Goal: Check status: Check status

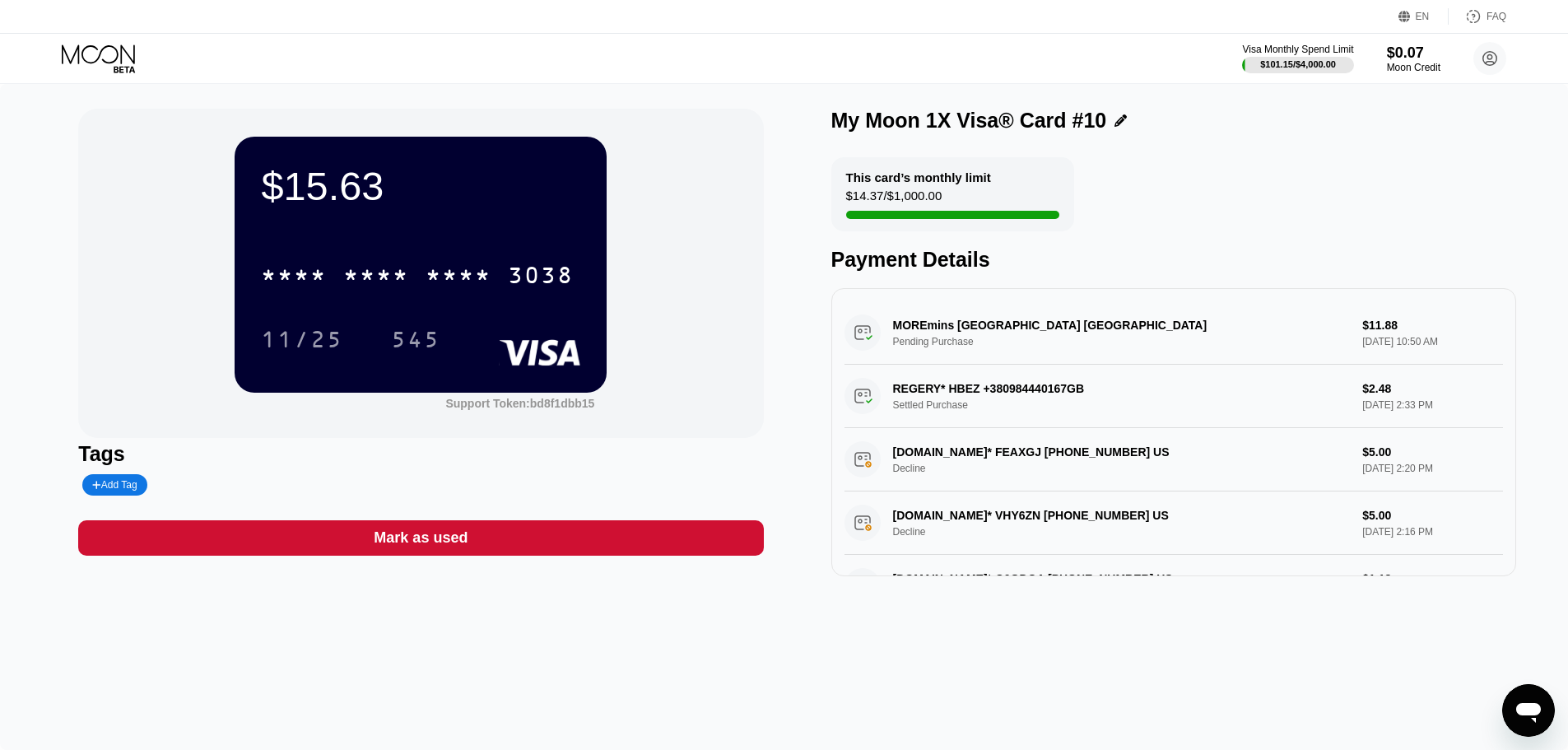
click at [1200, 748] on div "$15.63 * * * * * * * * * * * * 3038 11/25 545 Support Token: bd8f1dbb15 Tags Ad…" at bounding box center [784, 417] width 1568 height 666
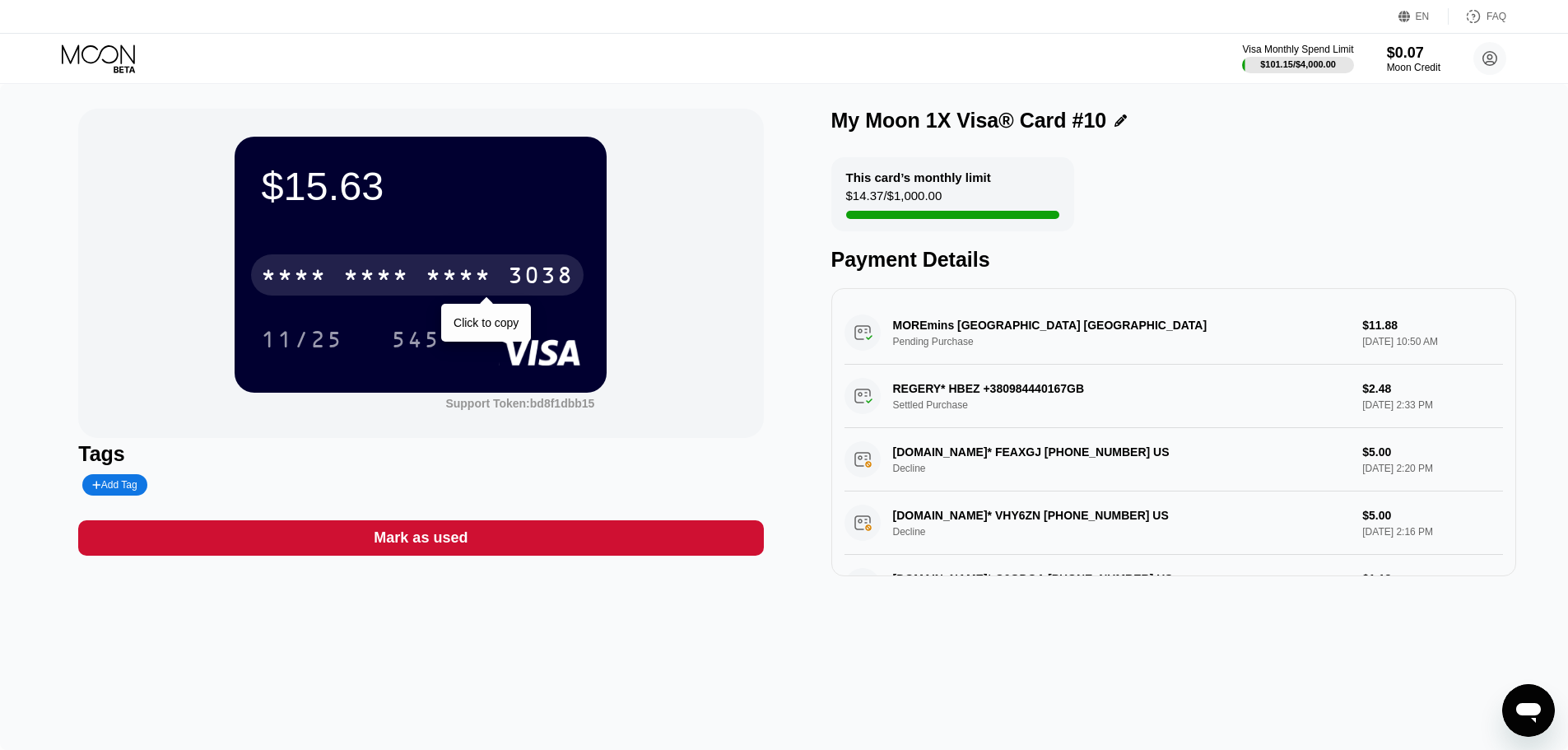
drag, startPoint x: 558, startPoint y: 279, endPoint x: 593, endPoint y: 283, distance: 35.2
click at [556, 279] on div "3038" at bounding box center [540, 278] width 65 height 27
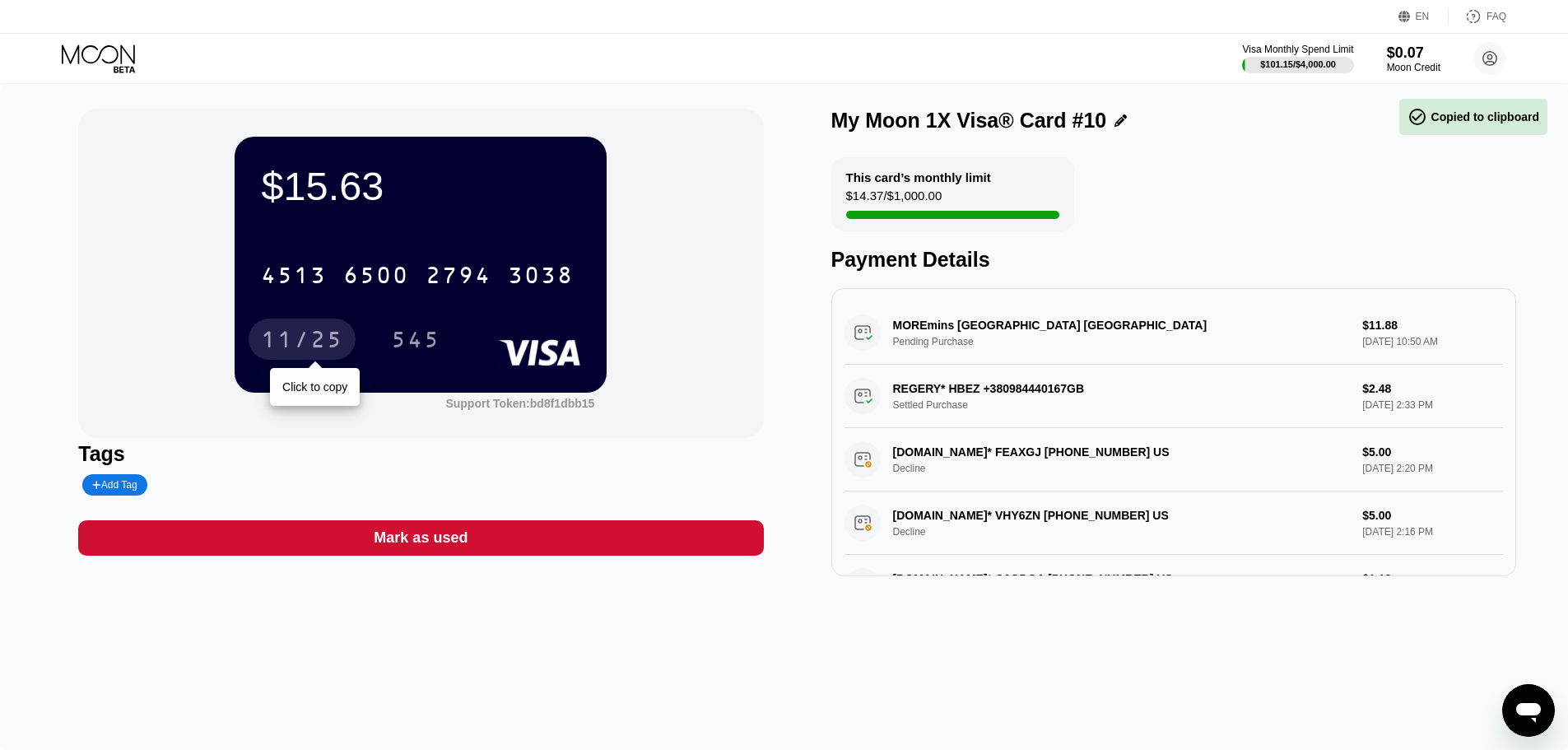
drag, startPoint x: 305, startPoint y: 344, endPoint x: 314, endPoint y: 343, distance: 9.1
click at [305, 344] on div "11/25" at bounding box center [302, 341] width 82 height 27
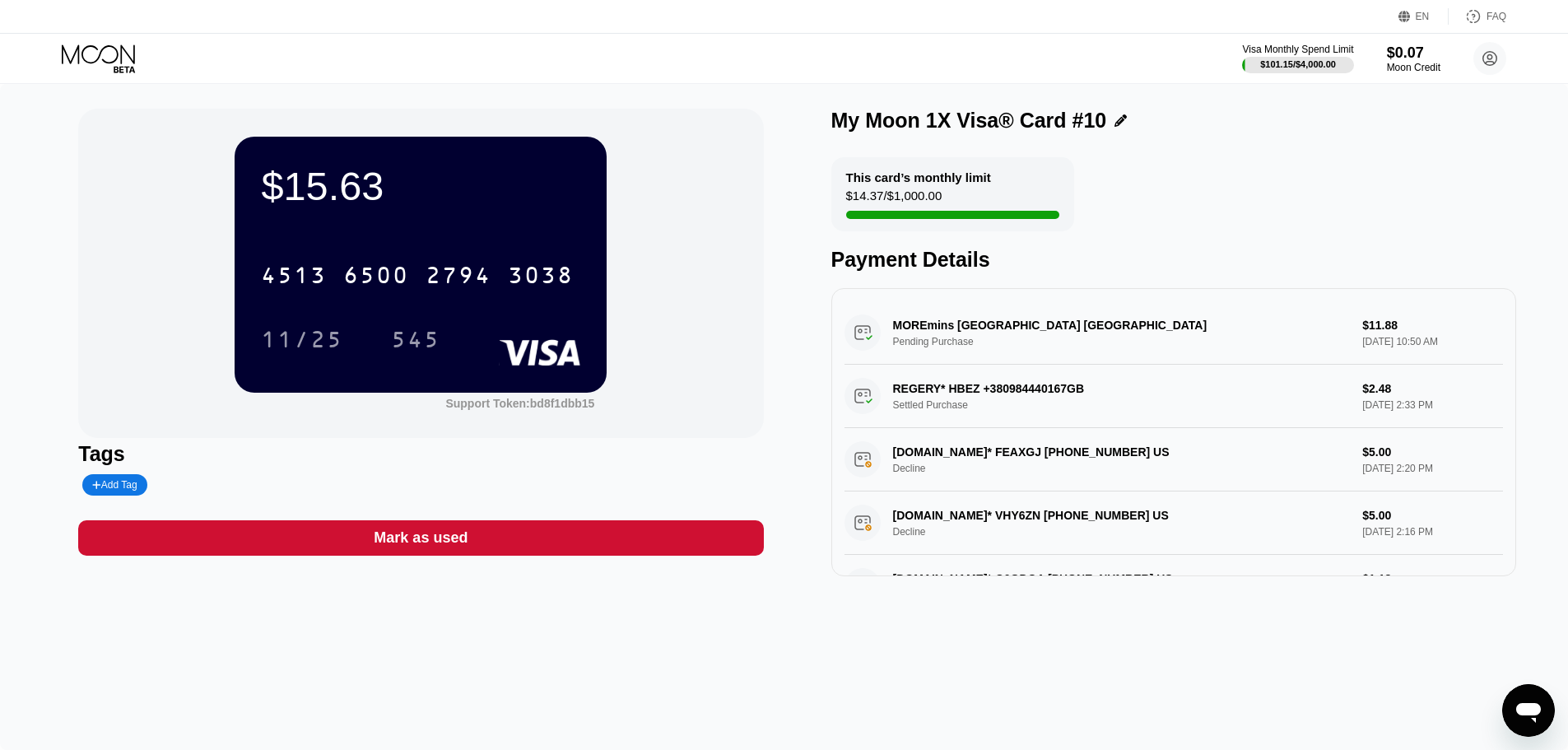
drag, startPoint x: 859, startPoint y: 295, endPoint x: 815, endPoint y: 298, distance: 44.1
click at [856, 295] on div "MOREmins [GEOGRAPHIC_DATA] [GEOGRAPHIC_DATA] Pending Purchase $11.88 [DATE] 10:…" at bounding box center [1174, 433] width 685 height 288
click at [815, 298] on div "$15.63 4513 6500 2794 3038 11/25 545 Support Token: bd8f1dbb15 Tags Add Tag Mar…" at bounding box center [783, 342] width 1411 height 467
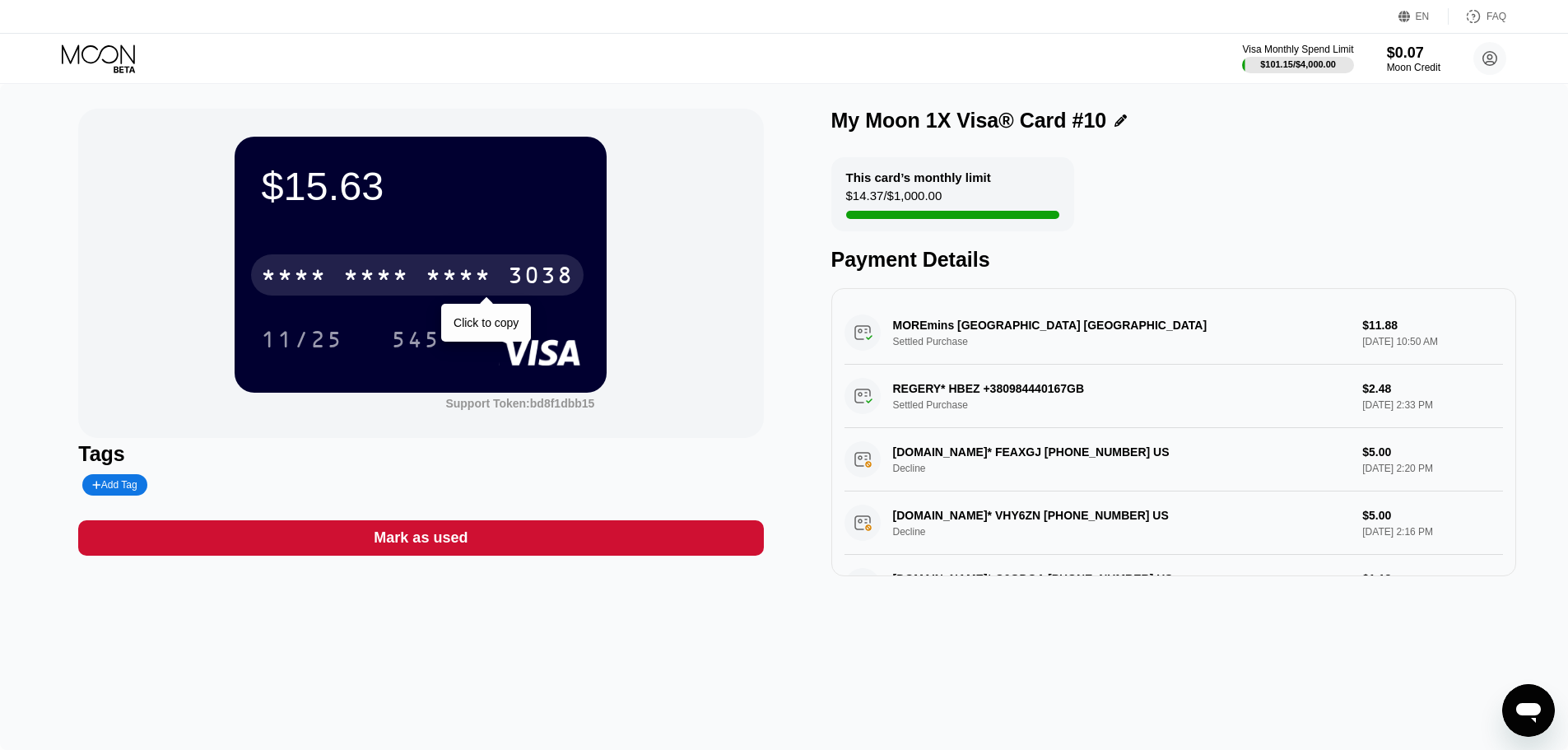
click at [541, 269] on div "3038" at bounding box center [540, 278] width 65 height 27
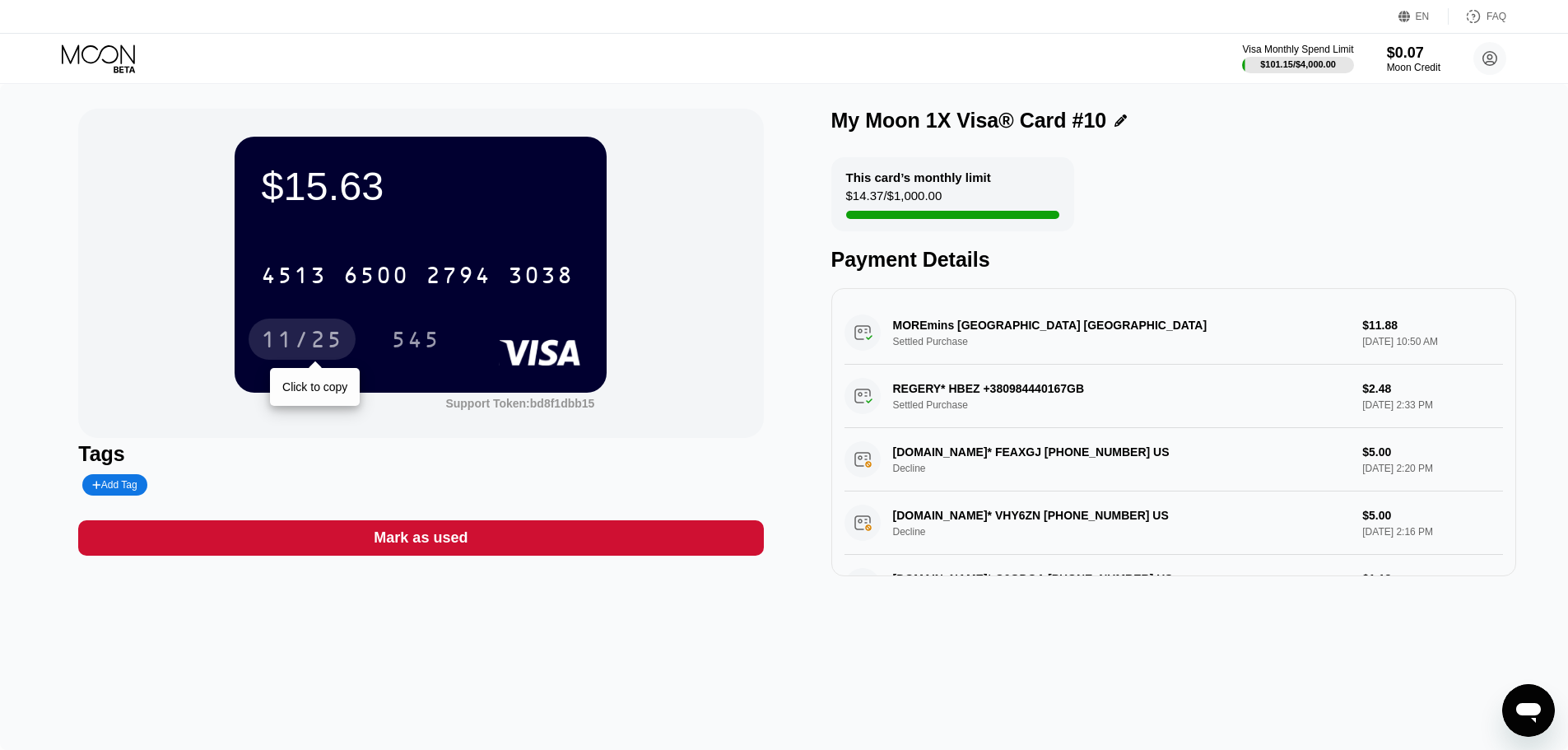
click at [276, 335] on div "11/25" at bounding box center [302, 341] width 82 height 27
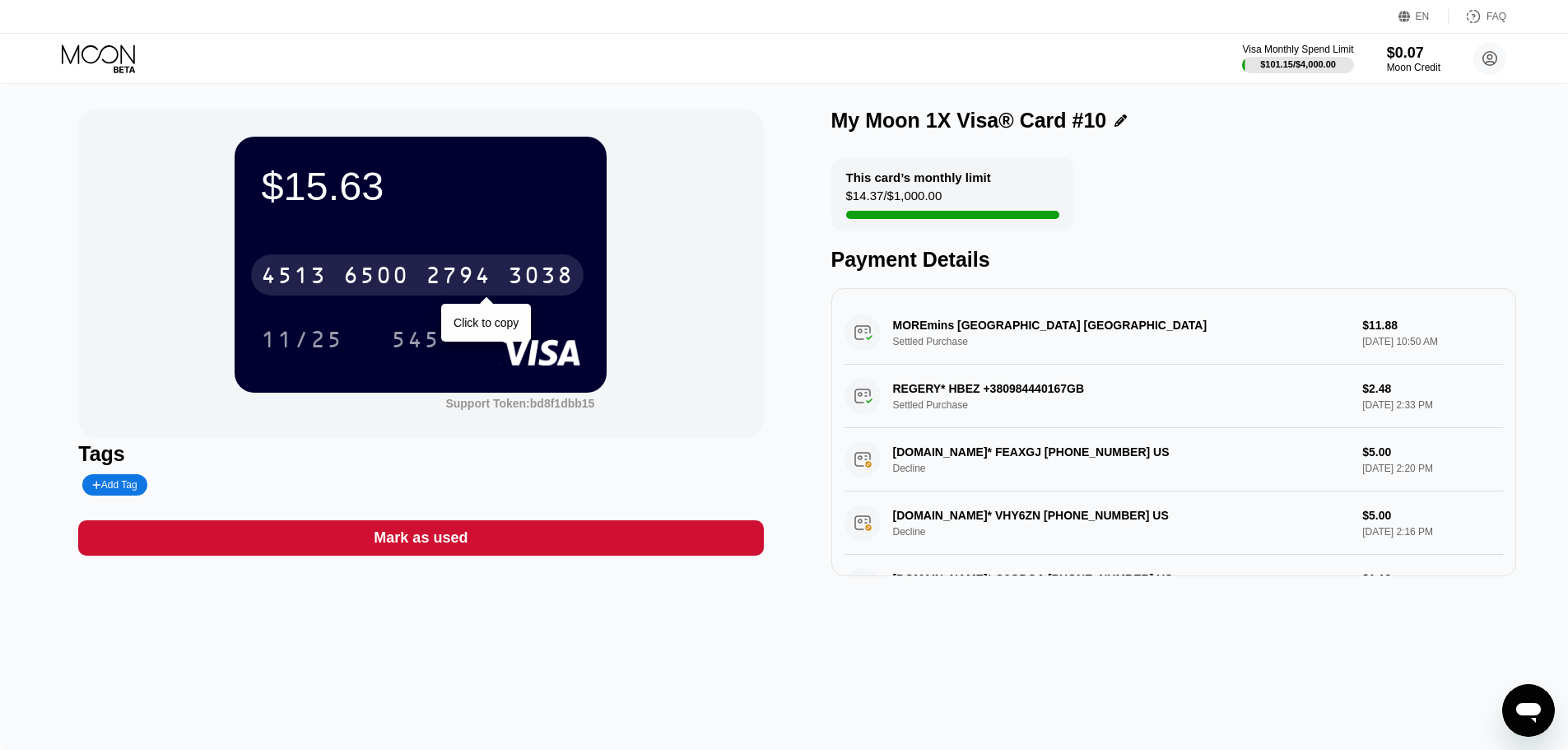
click at [447, 272] on div "2794" at bounding box center [458, 278] width 65 height 27
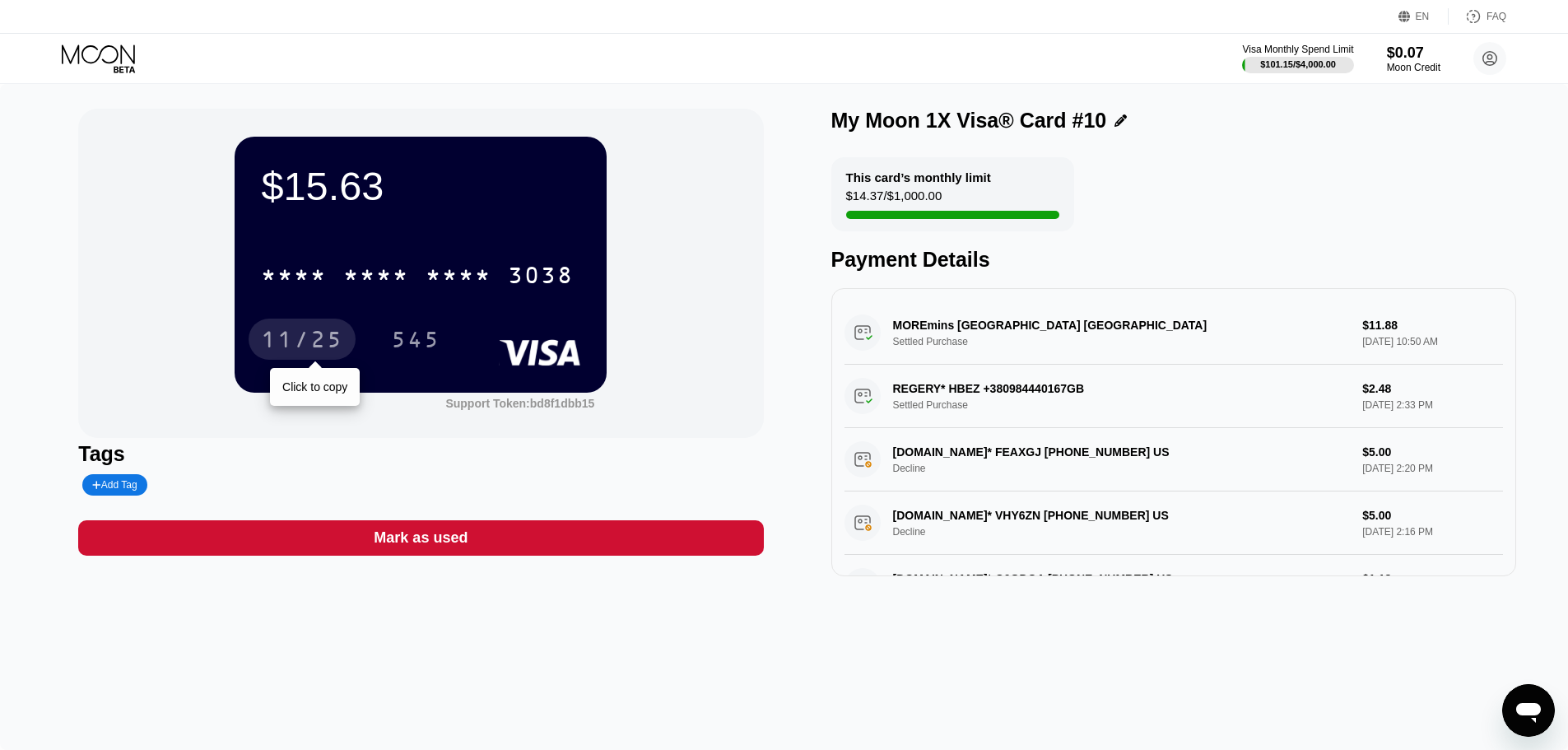
click at [288, 342] on div "11/25" at bounding box center [302, 341] width 82 height 27
